Goal: Obtain resource: Download file/media

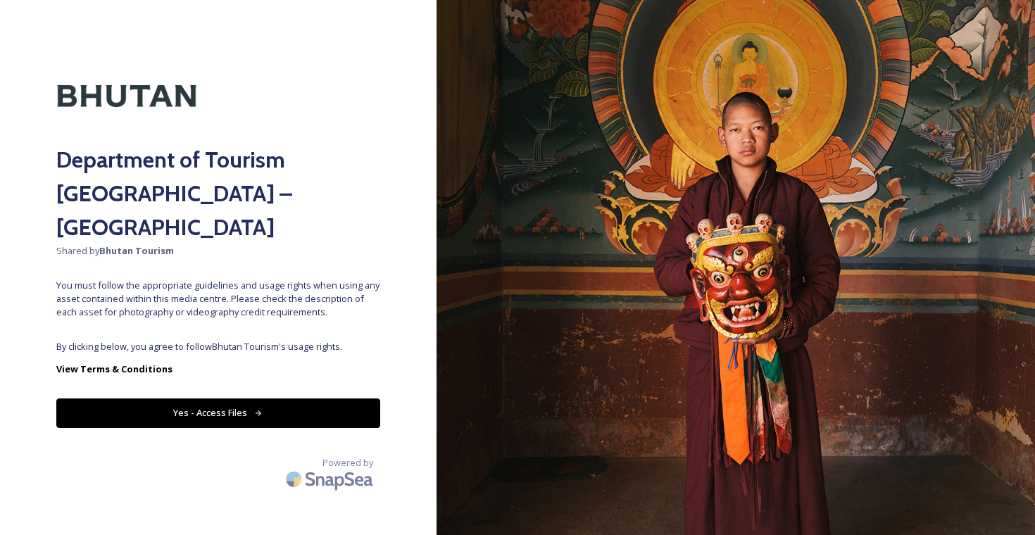
click at [237, 398] on button "Yes - Access Files" at bounding box center [218, 412] width 324 height 29
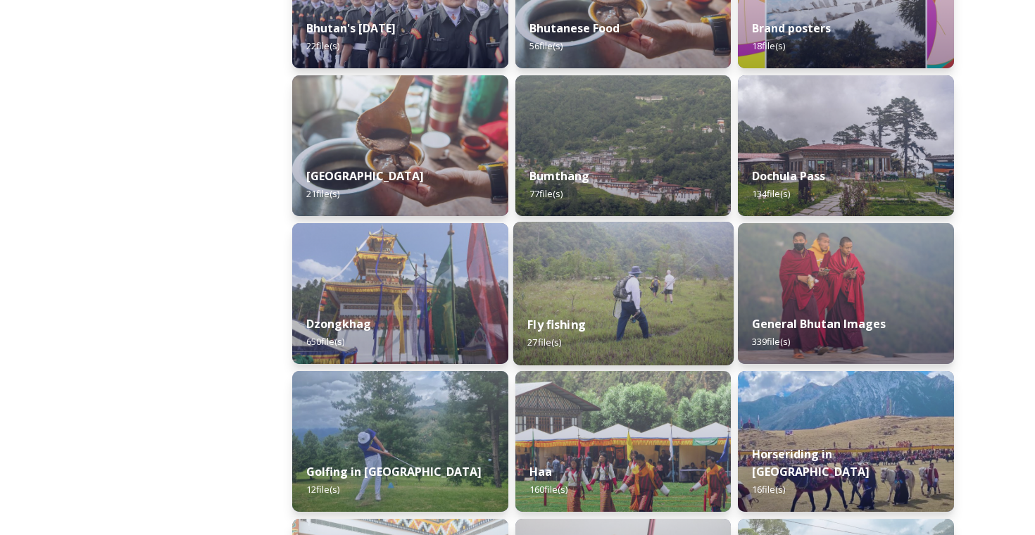
scroll to position [445, 0]
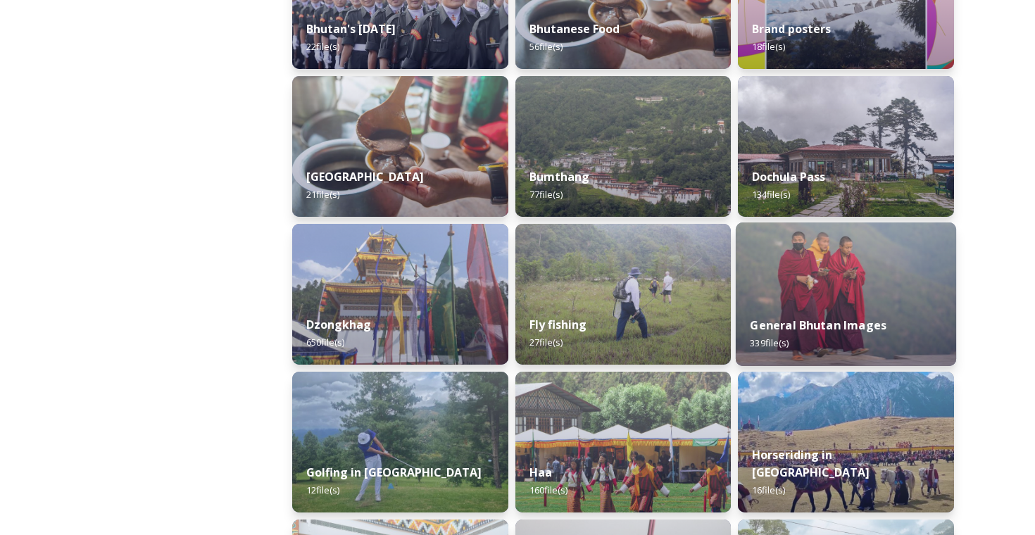
click at [832, 306] on div "General Bhutan Images 339 file(s)" at bounding box center [846, 334] width 220 height 64
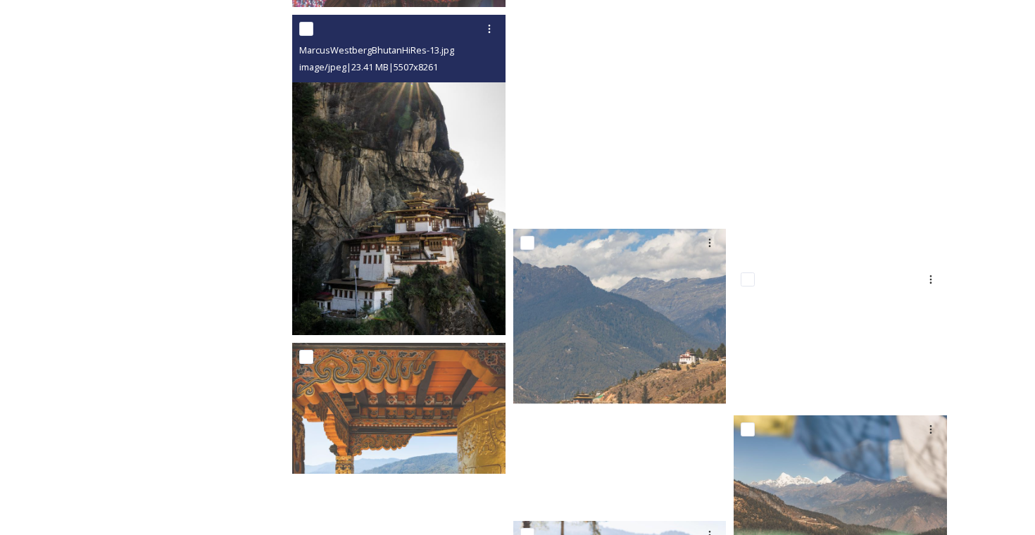
scroll to position [3239, 0]
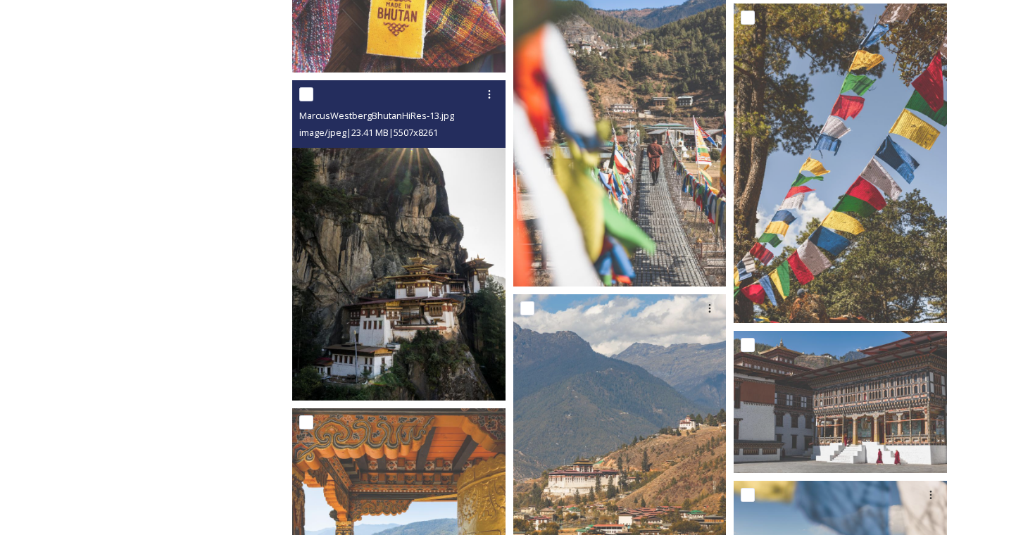
click at [393, 228] on img at bounding box center [398, 240] width 213 height 320
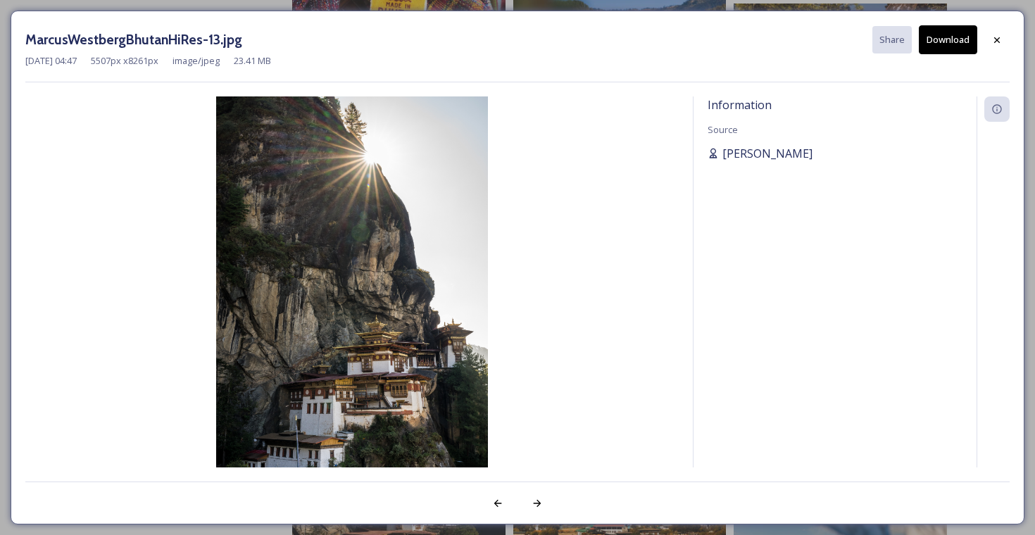
click at [741, 151] on span "[PERSON_NAME]" at bounding box center [767, 153] width 90 height 17
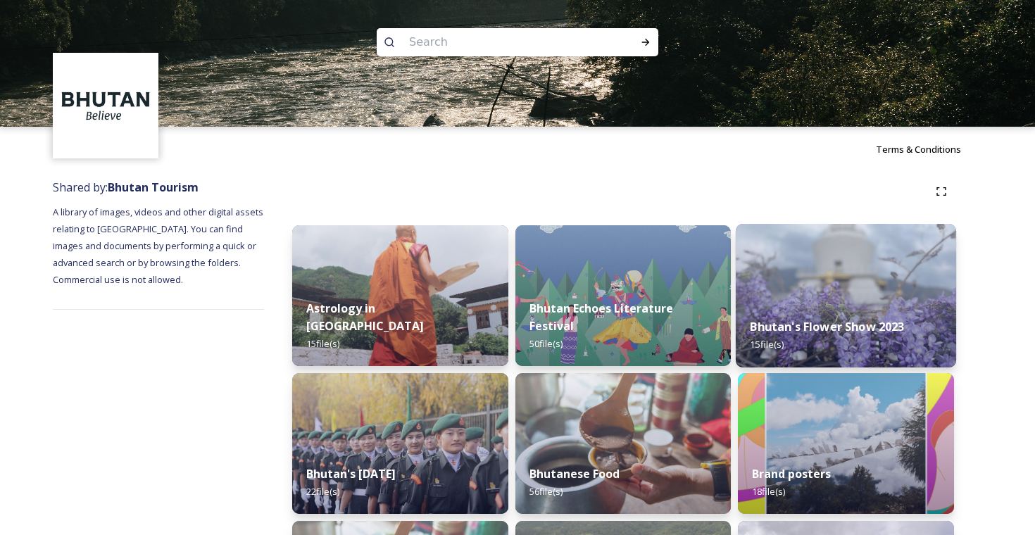
click at [787, 284] on img at bounding box center [846, 296] width 220 height 144
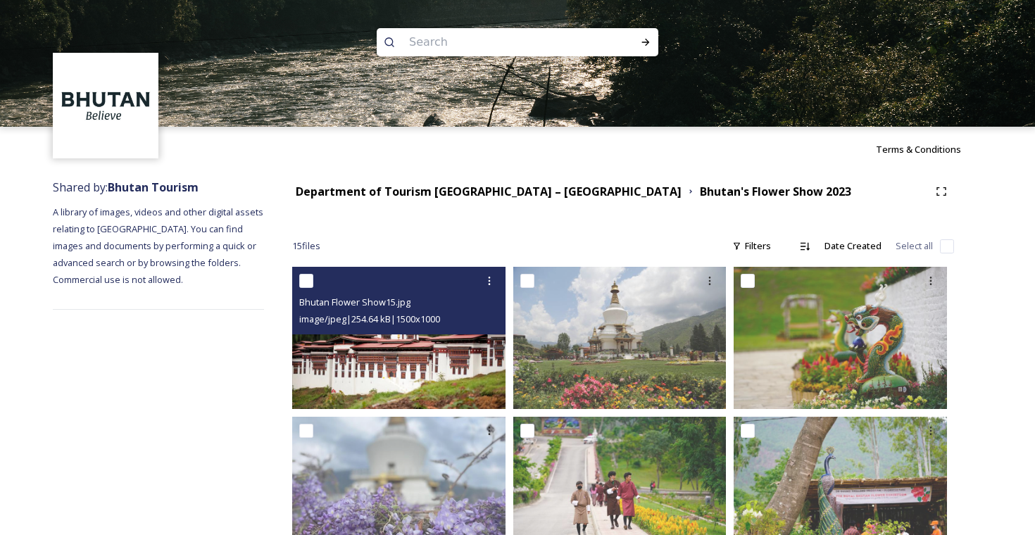
click at [385, 391] on img at bounding box center [398, 338] width 213 height 142
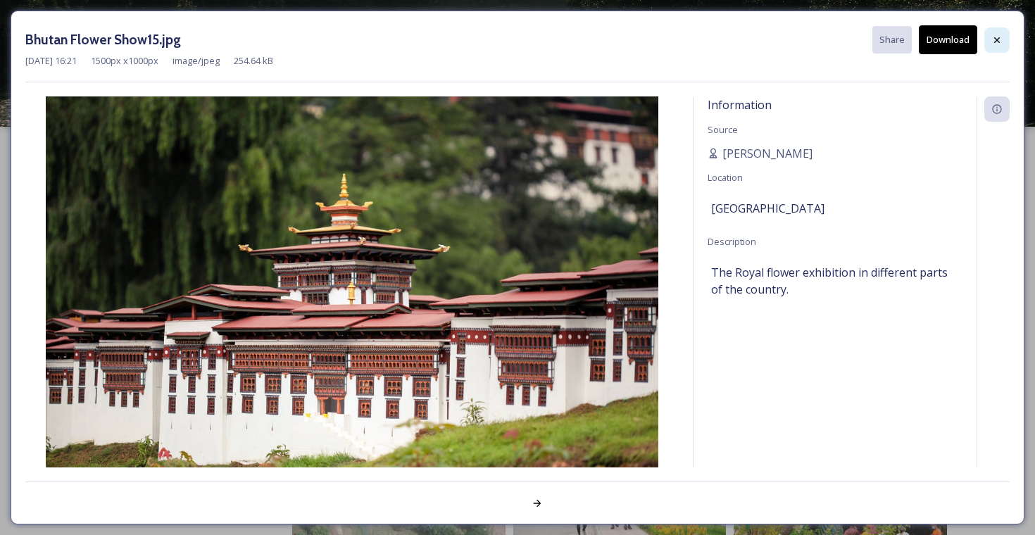
click at [995, 39] on icon at bounding box center [997, 40] width 6 height 6
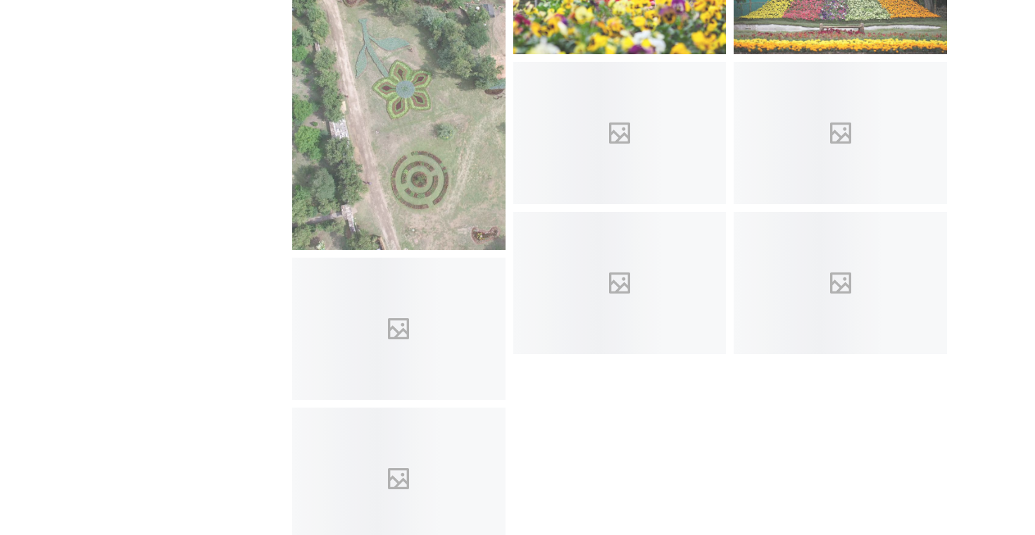
scroll to position [700, 0]
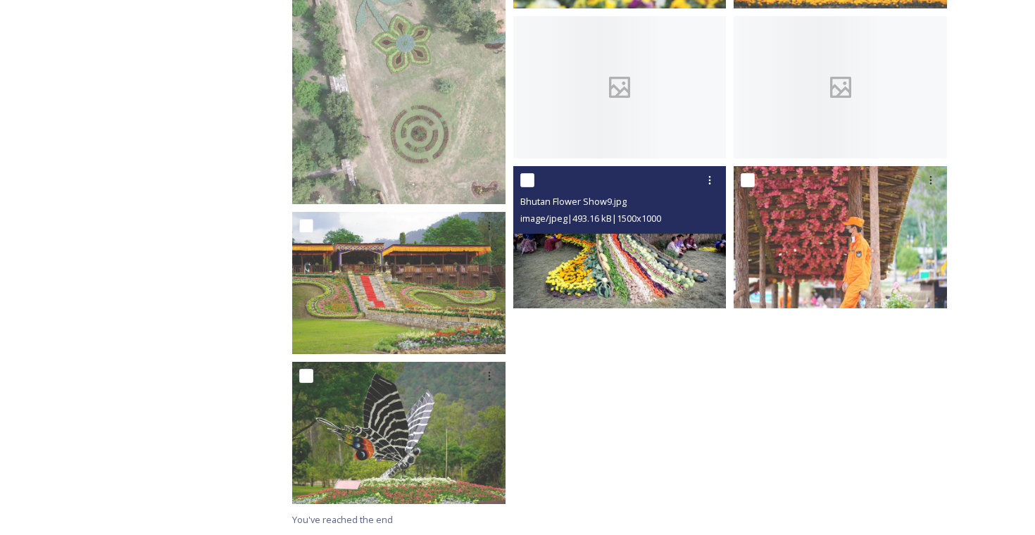
click at [583, 254] on img at bounding box center [619, 237] width 213 height 142
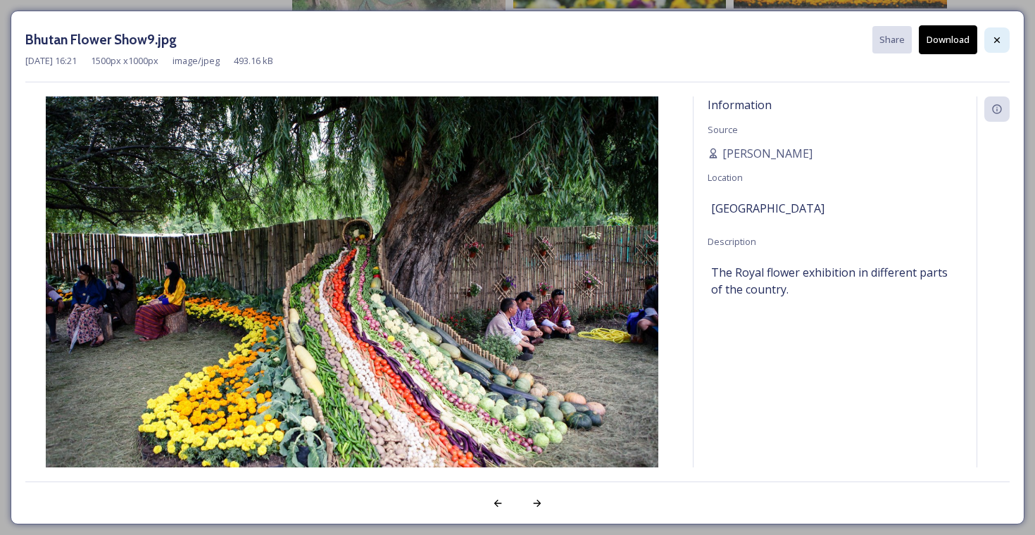
click at [1000, 45] on div at bounding box center [996, 39] width 25 height 25
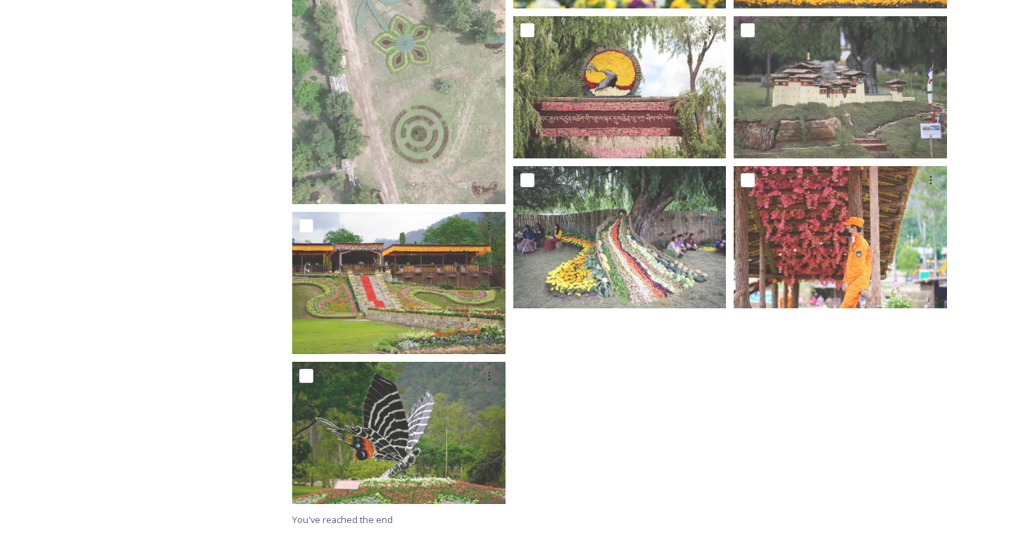
scroll to position [0, 0]
